Goal: Information Seeking & Learning: Learn about a topic

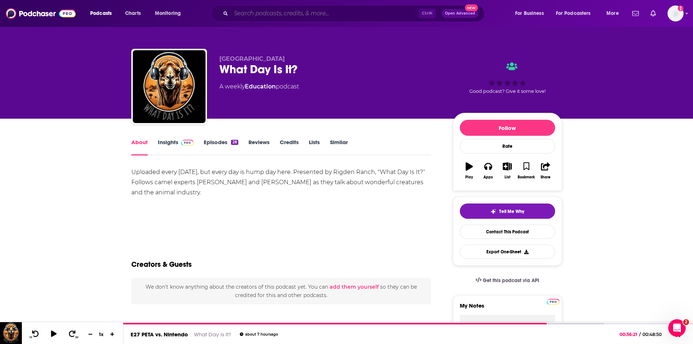
click at [353, 13] on input "Search podcasts, credits, & more..." at bounding box center [325, 14] width 188 height 12
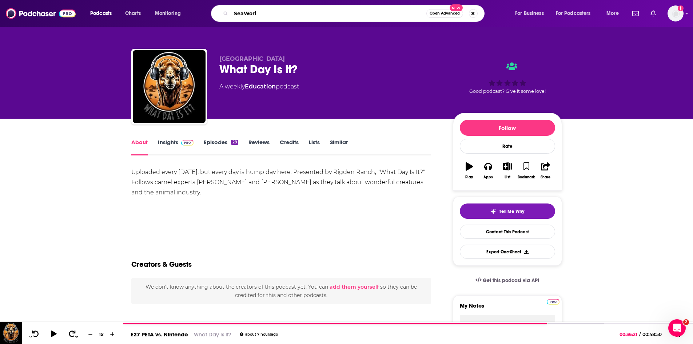
type input "SeaWorld"
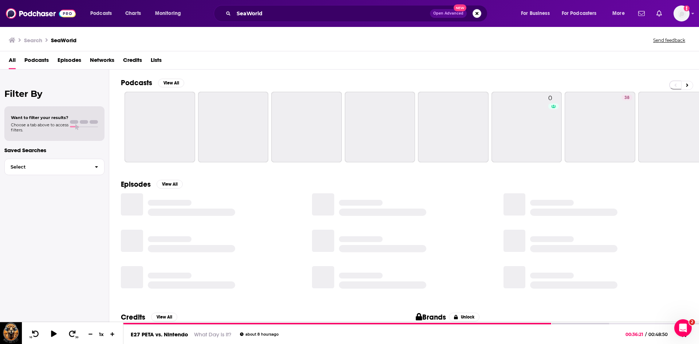
click at [67, 57] on span "Episodes" at bounding box center [69, 61] width 24 height 15
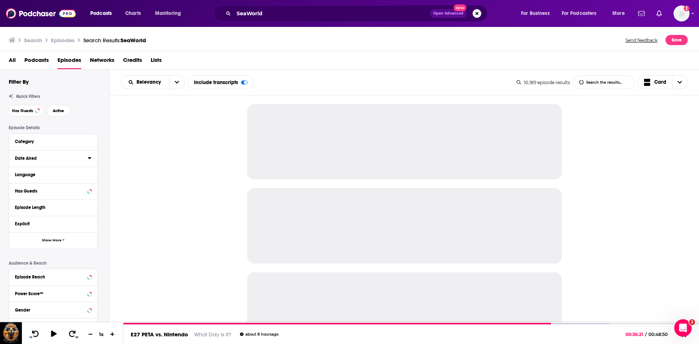
click at [91, 158] on icon at bounding box center [89, 158] width 3 height 2
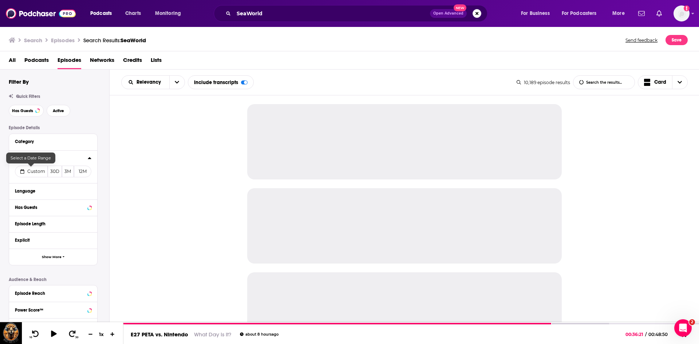
click at [36, 172] on span "Custom" at bounding box center [36, 170] width 18 height 5
select select "7"
select select "2025"
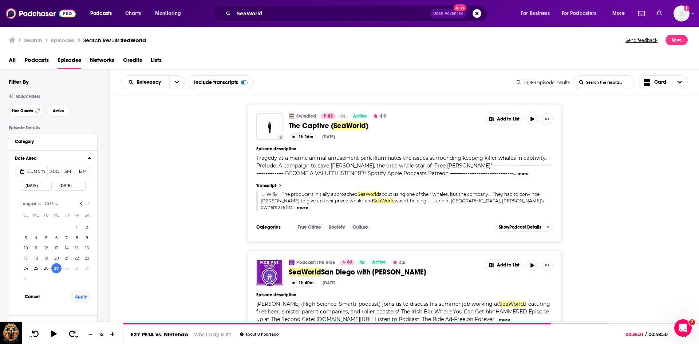
click at [80, 301] on button "Apply" at bounding box center [81, 296] width 22 height 13
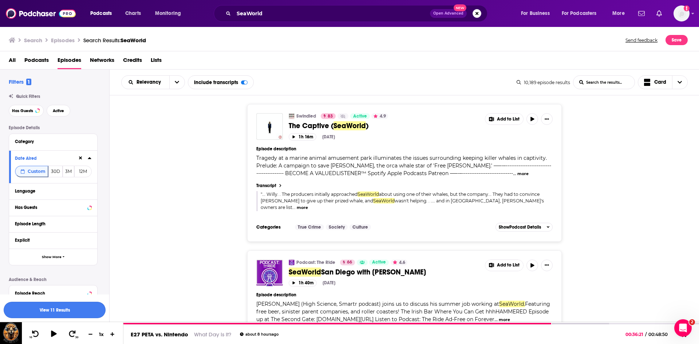
click at [79, 309] on button "View 11 Results" at bounding box center [55, 310] width 102 height 16
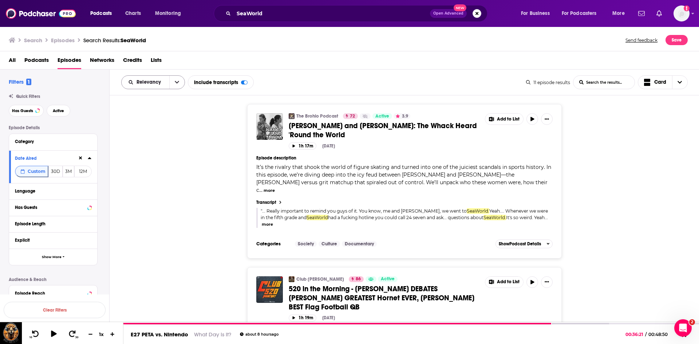
click at [173, 84] on button "open menu" at bounding box center [176, 82] width 15 height 13
click at [164, 145] on span "Power Score" at bounding box center [157, 144] width 43 height 4
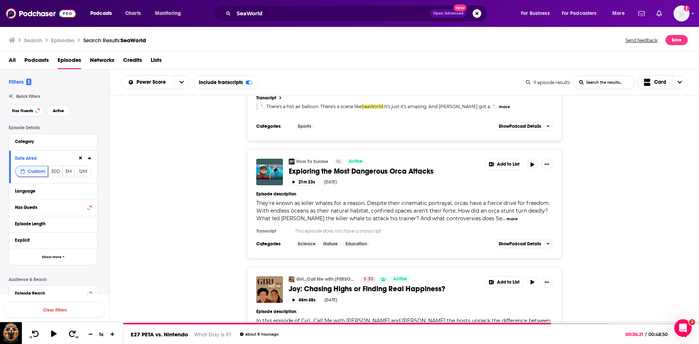
scroll to position [1201, 0]
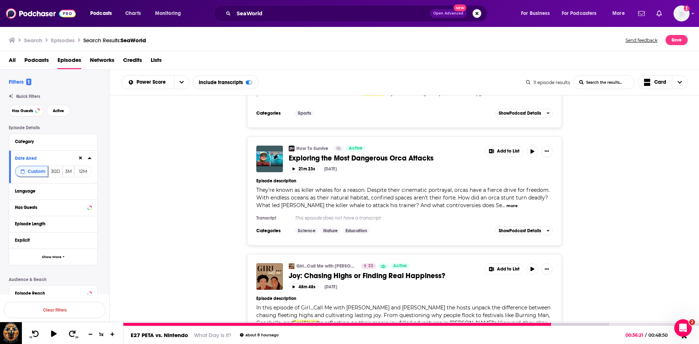
click at [685, 339] on button at bounding box center [684, 336] width 14 height 10
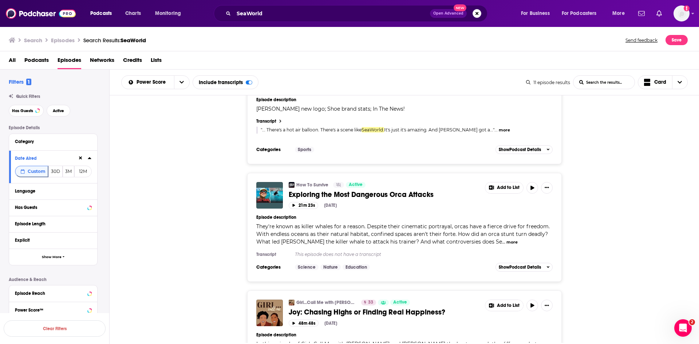
scroll to position [946, 0]
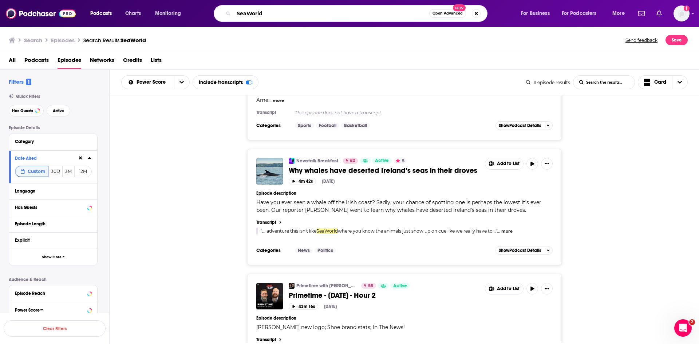
drag, startPoint x: 296, startPoint y: 11, endPoint x: 223, endPoint y: 12, distance: 73.1
click at [223, 12] on div "SeaWorld Open Advanced New" at bounding box center [351, 13] width 274 height 17
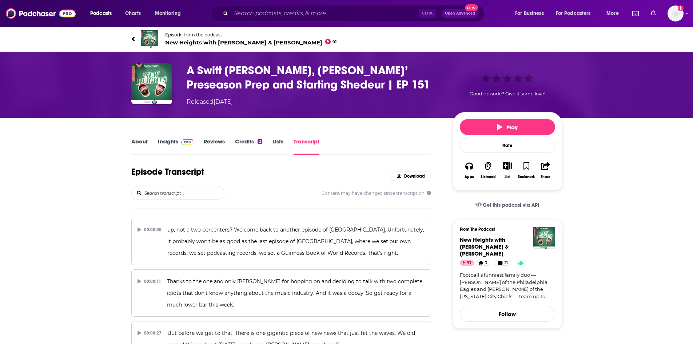
scroll to position [5113, 0]
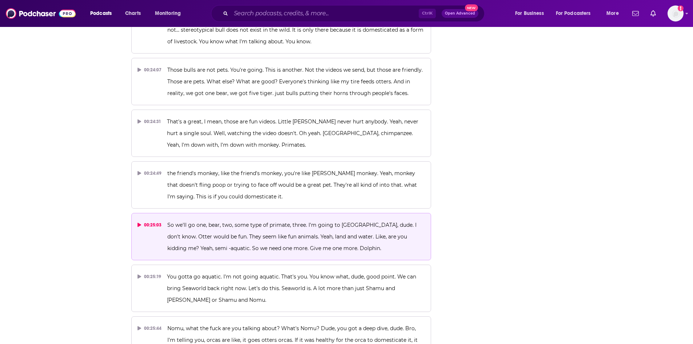
click at [308, 219] on p "So we'll go one, bear, two, some type of primate, three. I'm going to [GEOGRAPH…" at bounding box center [296, 236] width 258 height 35
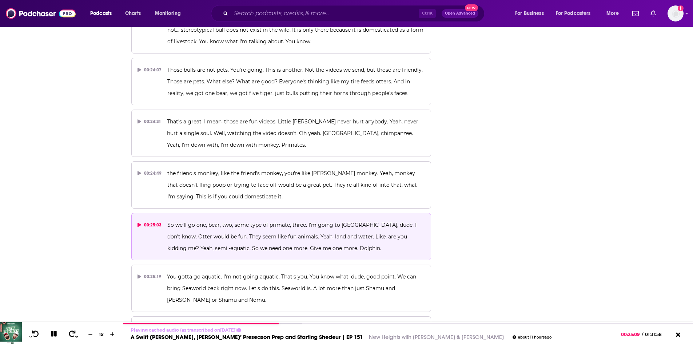
click at [289, 222] on span "So we'll go one, bear, two, some type of primate, three. I'm going to [GEOGRAPH…" at bounding box center [292, 237] width 251 height 30
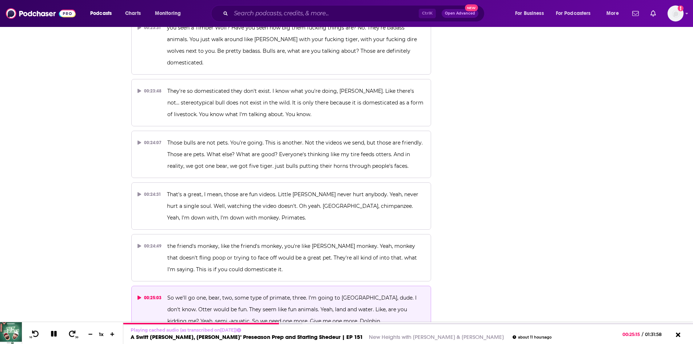
scroll to position [5003, 0]
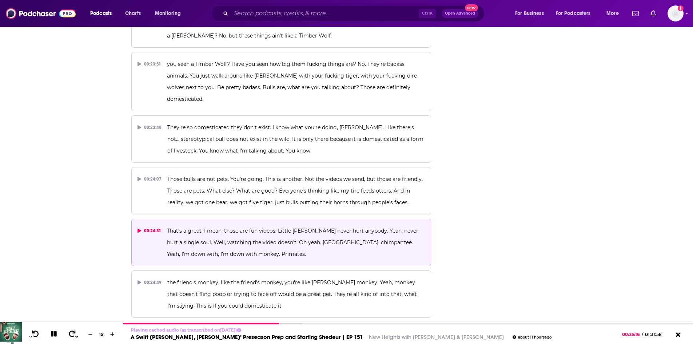
click at [279, 227] on span "That's a great, I mean, those are fun videos. Little [PERSON_NAME] never hurt a…" at bounding box center [293, 242] width 253 height 30
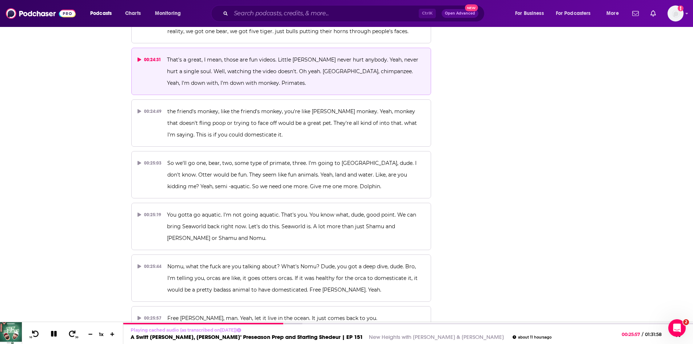
scroll to position [5185, 0]
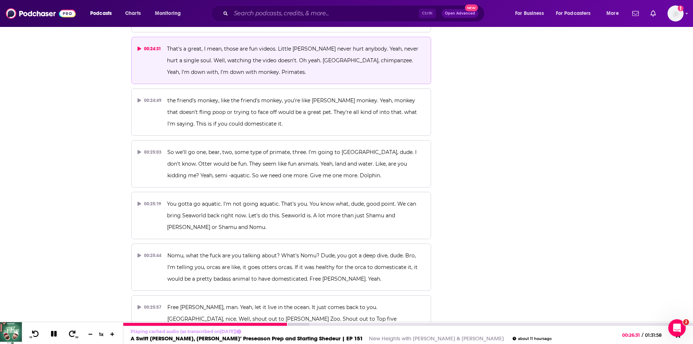
click at [54, 335] on icon at bounding box center [54, 333] width 8 height 7
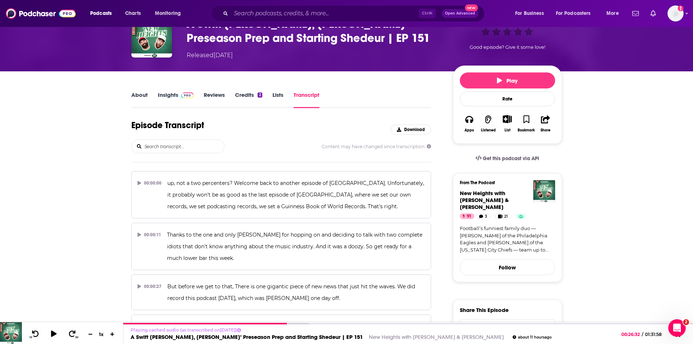
scroll to position [0, 0]
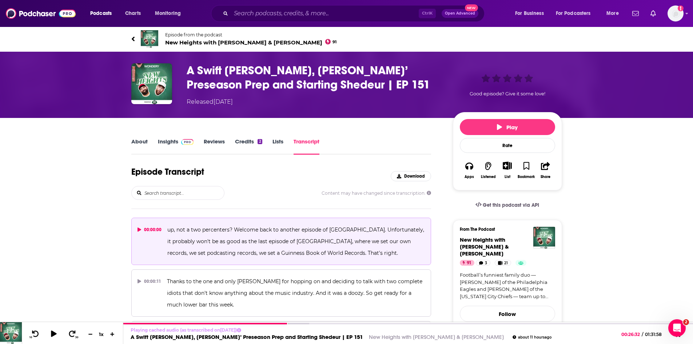
click at [202, 236] on p "up, not a two percenters? Welcome back to another episode of [GEOGRAPHIC_DATA].…" at bounding box center [296, 241] width 258 height 35
click at [253, 42] on span "New Heights with [PERSON_NAME] & [PERSON_NAME] 91" at bounding box center [251, 42] width 172 height 7
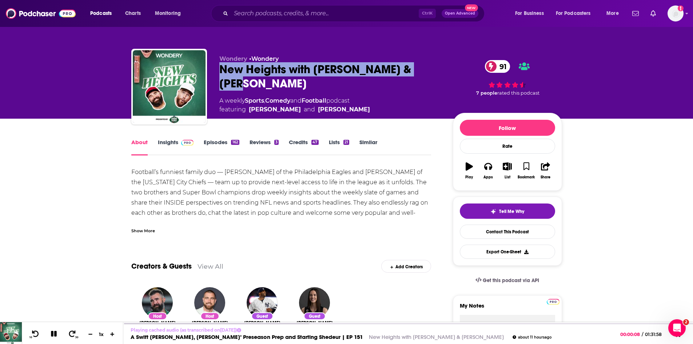
drag, startPoint x: 424, startPoint y: 70, endPoint x: 221, endPoint y: 75, distance: 202.8
click at [221, 75] on div "New Heights with [PERSON_NAME] & [PERSON_NAME] 91" at bounding box center [330, 76] width 222 height 28
copy h1 "New Heights with [PERSON_NAME] & [PERSON_NAME]"
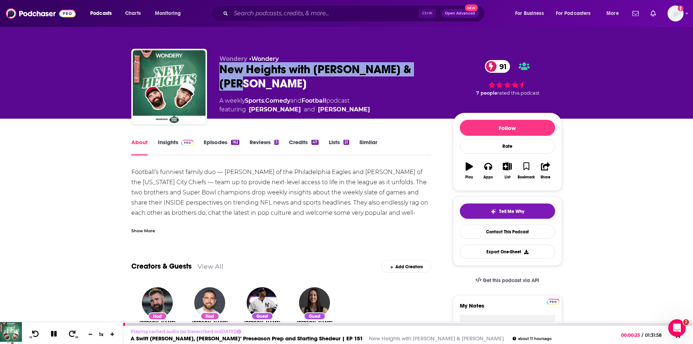
click at [52, 336] on icon at bounding box center [54, 334] width 6 height 6
